Goal: Information Seeking & Learning: Learn about a topic

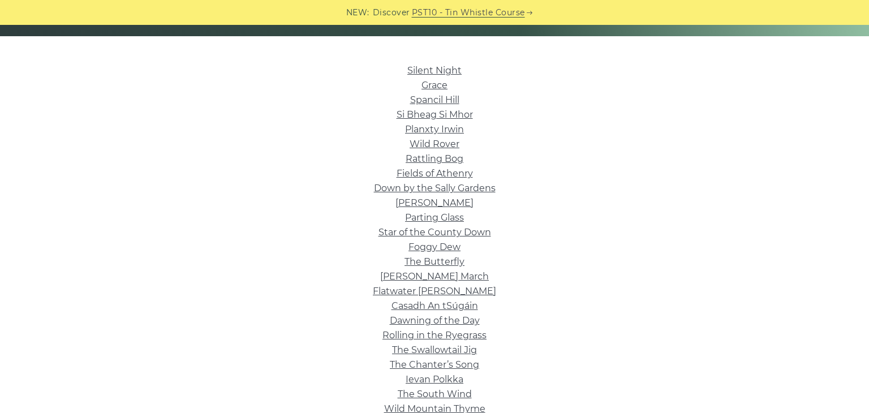
scroll to position [262, 0]
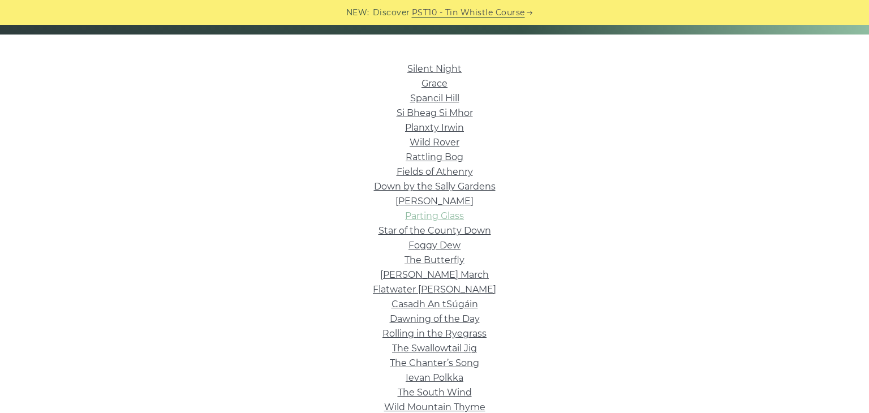
click at [417, 218] on link "Parting Glass" at bounding box center [434, 215] width 59 height 11
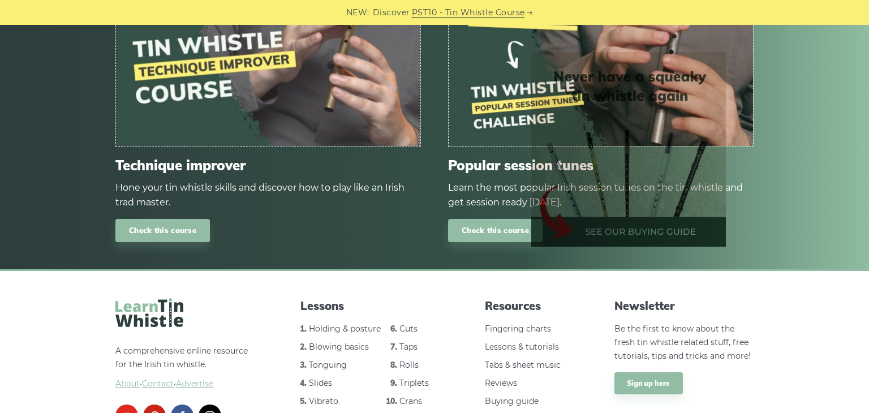
scroll to position [602, 0]
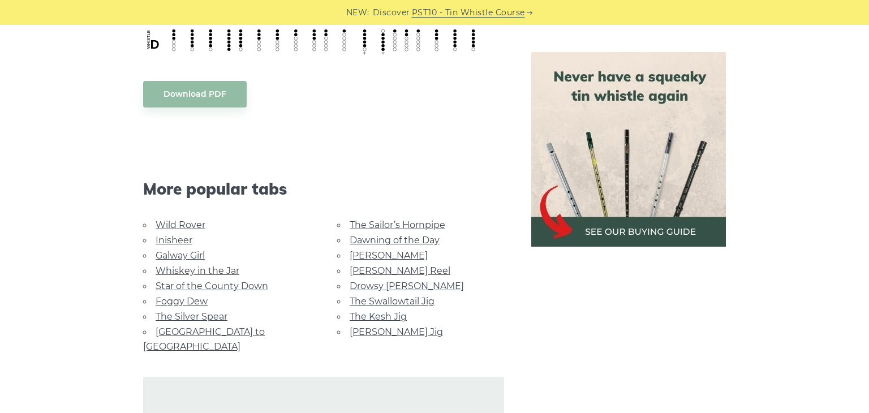
click at [192, 268] on link "Whiskey in the Jar" at bounding box center [198, 270] width 84 height 11
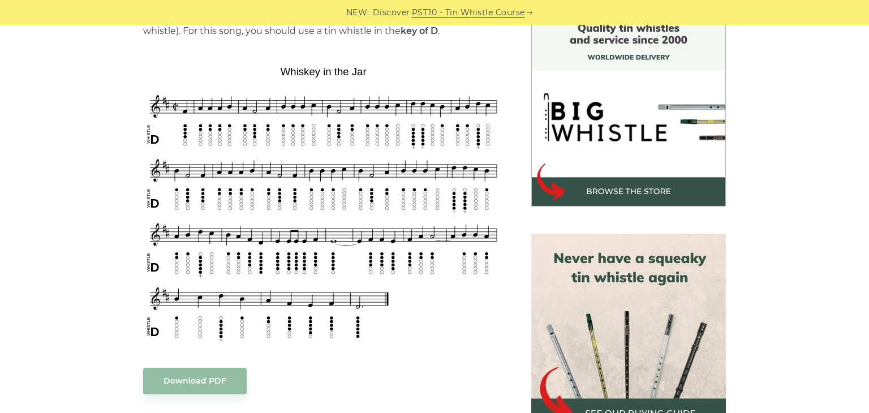
scroll to position [316, 0]
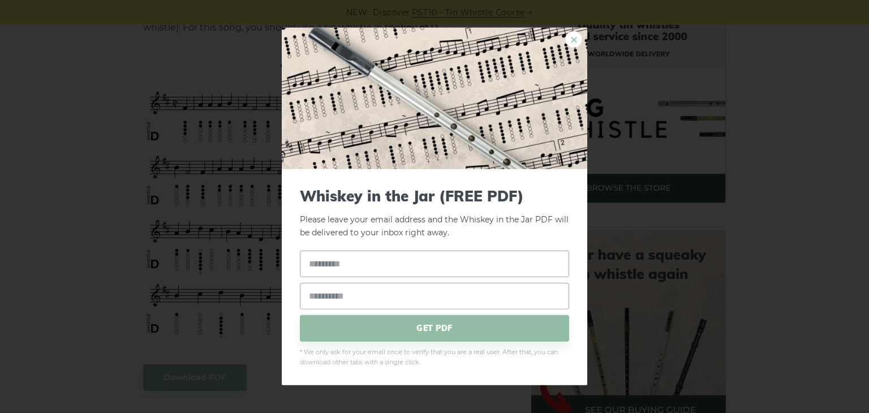
click at [573, 45] on link "×" at bounding box center [573, 39] width 17 height 17
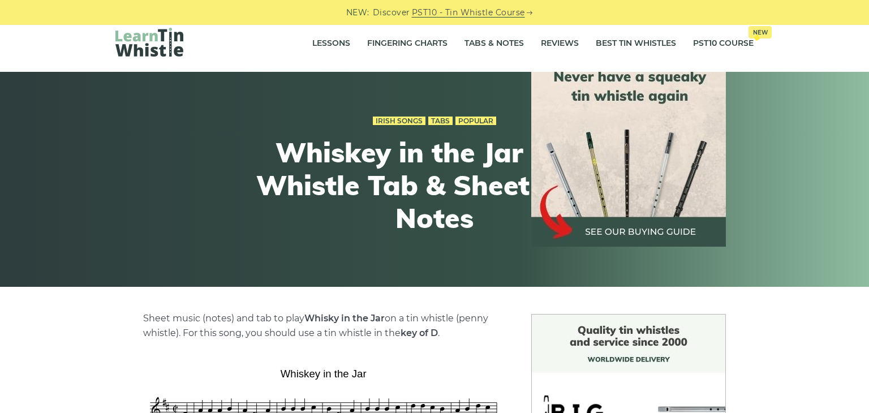
scroll to position [0, 0]
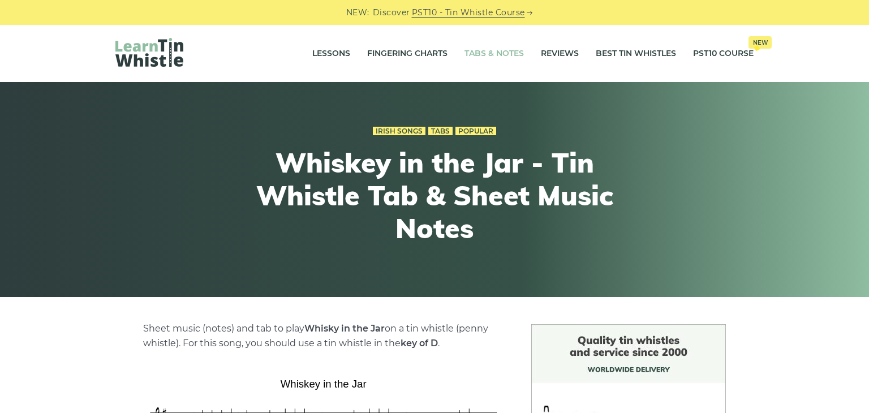
click at [481, 61] on link "Tabs & Notes" at bounding box center [493, 54] width 59 height 28
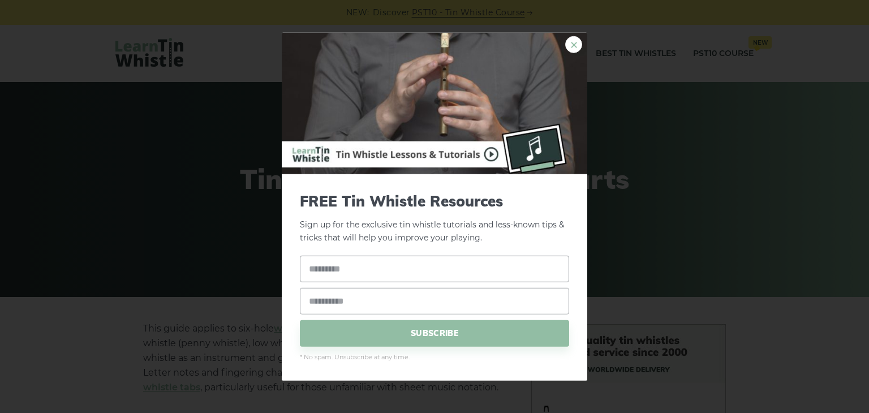
click at [571, 49] on link "×" at bounding box center [573, 44] width 17 height 17
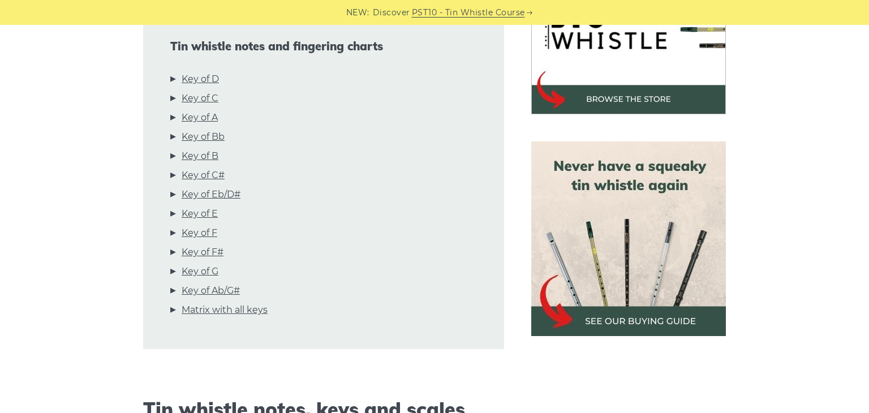
scroll to position [420, 0]
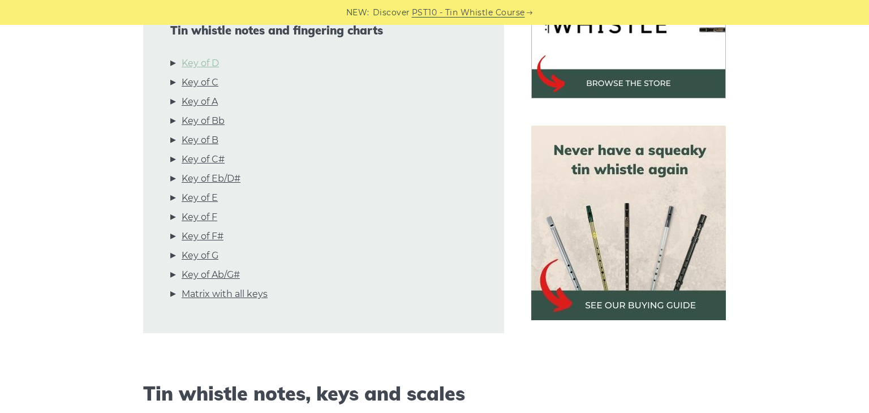
click at [209, 63] on link "Key of D" at bounding box center [200, 63] width 37 height 15
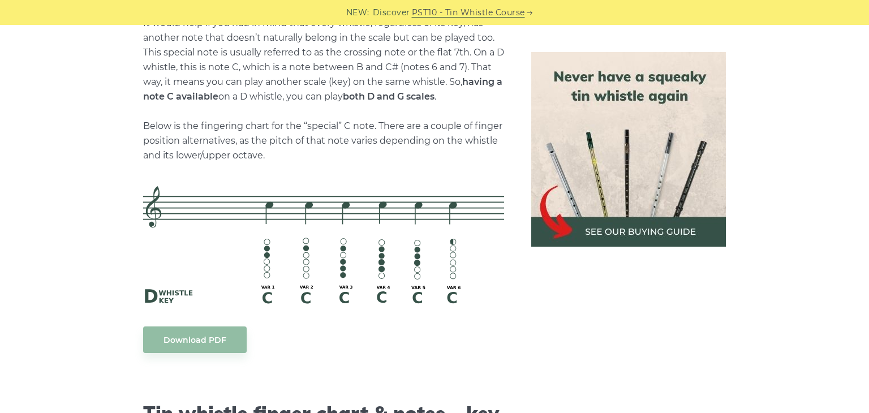
scroll to position [2464, 0]
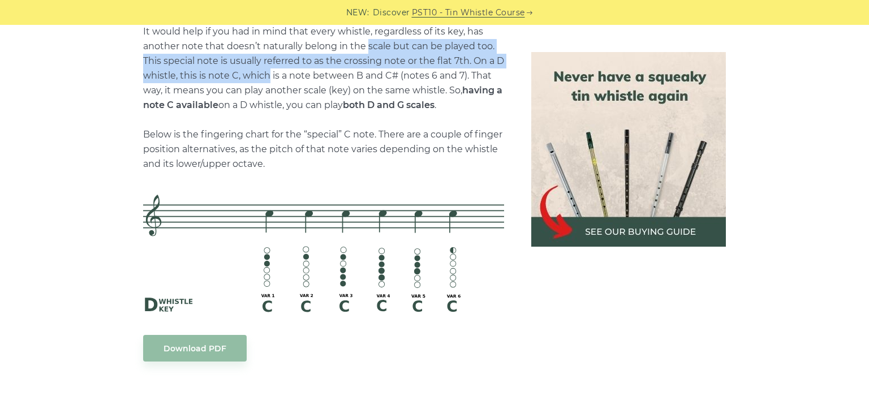
drag, startPoint x: 268, startPoint y: 69, endPoint x: 367, endPoint y: 51, distance: 101.2
click at [367, 51] on p "It would help if you had in mind that every whistle, regardless of its key, has…" at bounding box center [323, 97] width 361 height 147
click at [318, 57] on p "It would help if you had in mind that every whistle, regardless of its key, has…" at bounding box center [323, 97] width 361 height 147
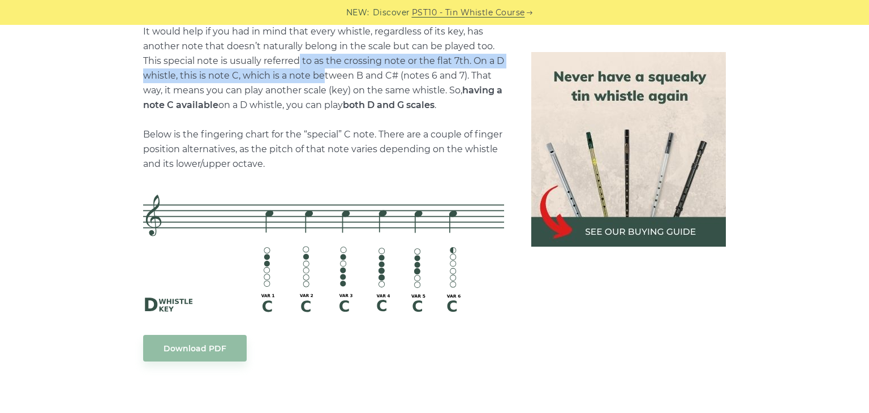
drag, startPoint x: 300, startPoint y: 61, endPoint x: 321, endPoint y: 71, distance: 23.0
click at [321, 71] on p "It would help if you had in mind that every whistle, regardless of its key, has…" at bounding box center [323, 97] width 361 height 147
click at [324, 57] on p "It would help if you had in mind that every whistle, regardless of its key, has…" at bounding box center [323, 97] width 361 height 147
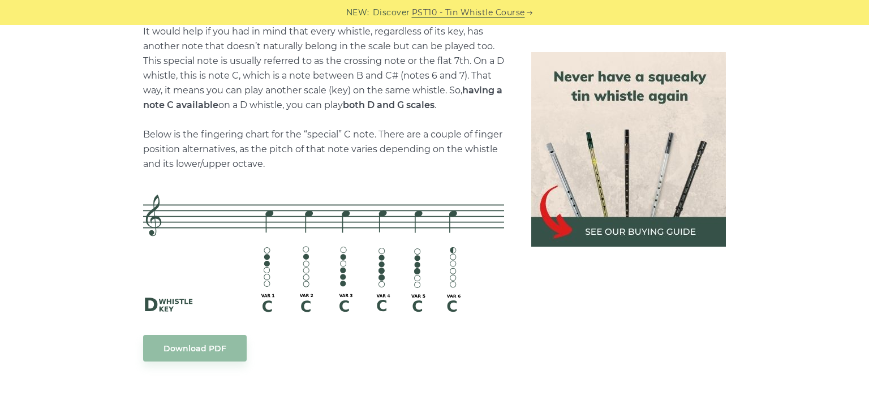
drag, startPoint x: 294, startPoint y: 74, endPoint x: 298, endPoint y: 79, distance: 6.4
click at [298, 79] on p "It would help if you had in mind that every whistle, regardless of its key, has…" at bounding box center [323, 97] width 361 height 147
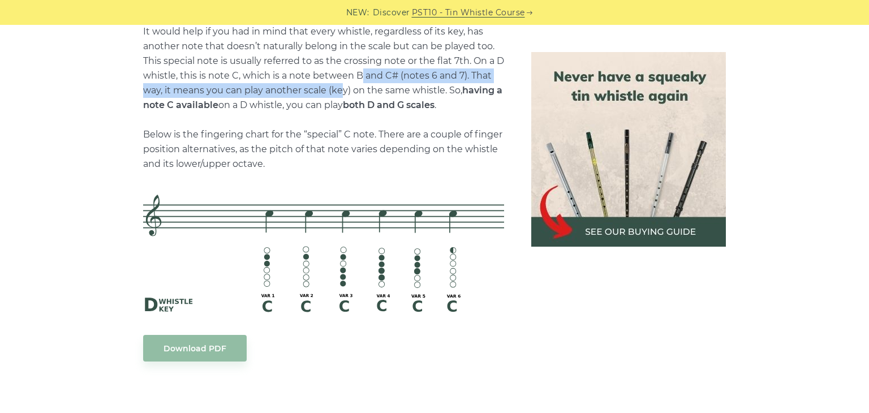
drag, startPoint x: 358, startPoint y: 79, endPoint x: 345, endPoint y: 85, distance: 14.4
click at [345, 85] on p "It would help if you had in mind that every whistle, regardless of its key, has…" at bounding box center [323, 97] width 361 height 147
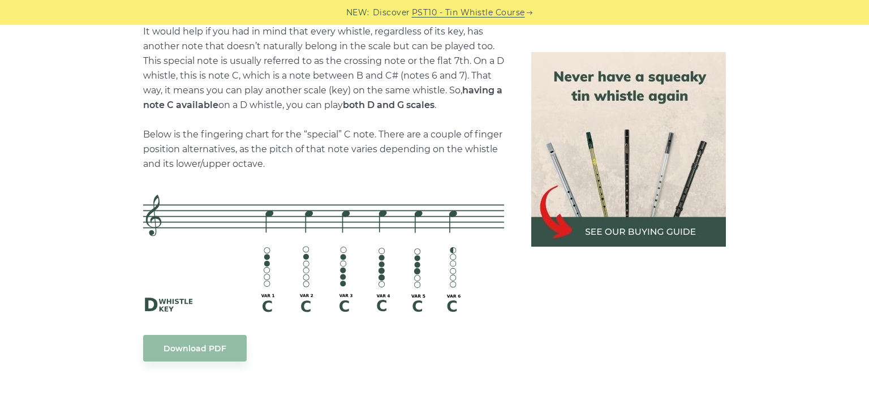
click at [352, 79] on p "It would help if you had in mind that every whistle, regardless of its key, has…" at bounding box center [323, 97] width 361 height 147
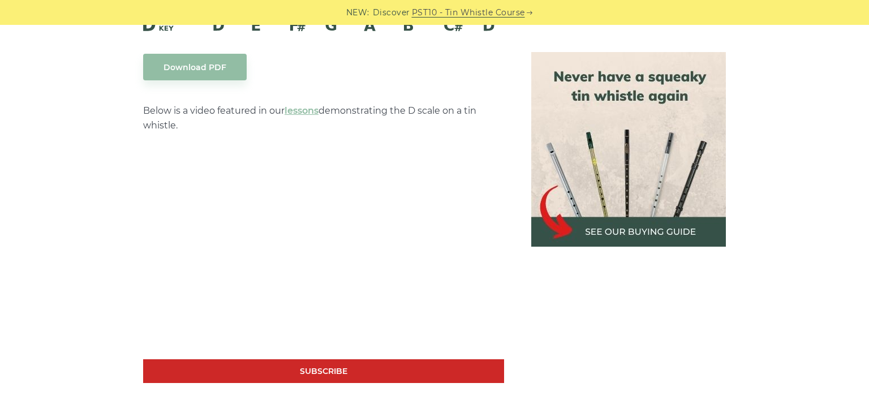
scroll to position [0, 0]
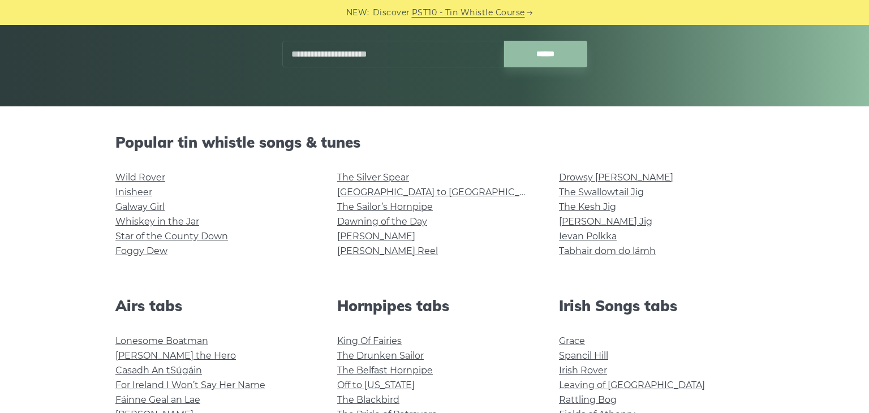
scroll to position [219, 0]
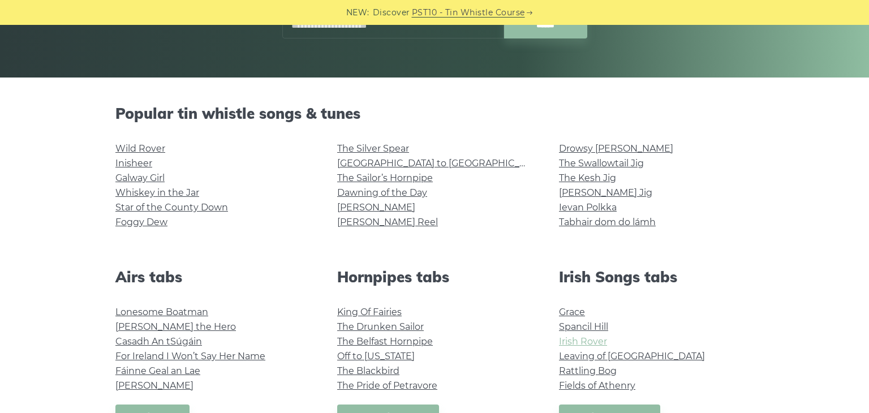
click at [571, 344] on link "Irish Rover" at bounding box center [583, 341] width 48 height 11
click at [397, 327] on link "The Drunken Sailor" at bounding box center [380, 326] width 87 height 11
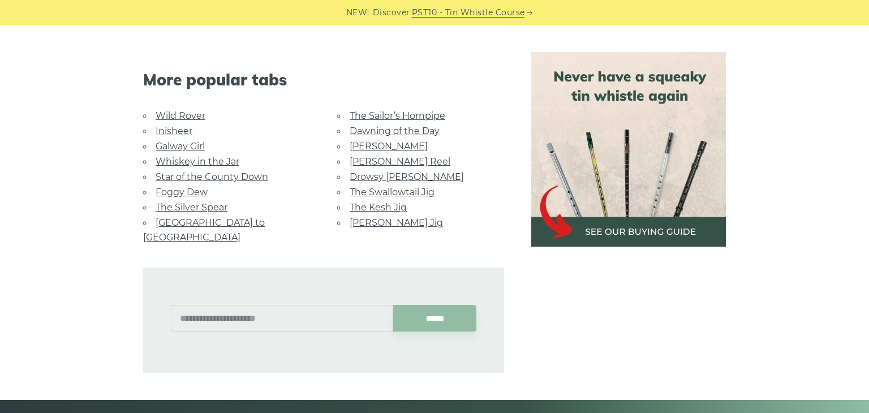
scroll to position [712, 0]
